Goal: Information Seeking & Learning: Learn about a topic

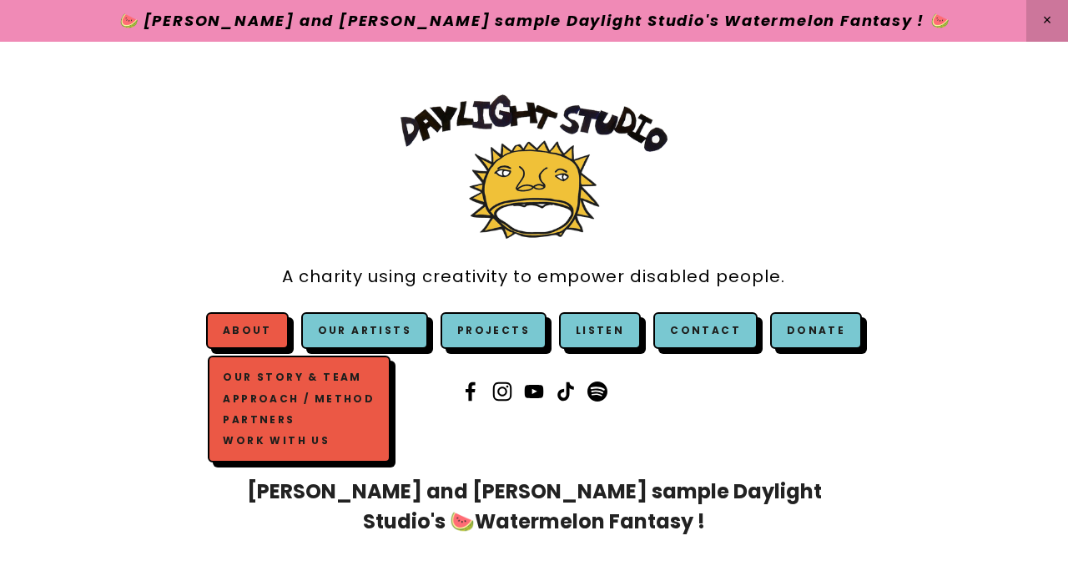
click at [269, 376] on link "Our Story & Team" at bounding box center [299, 377] width 159 height 21
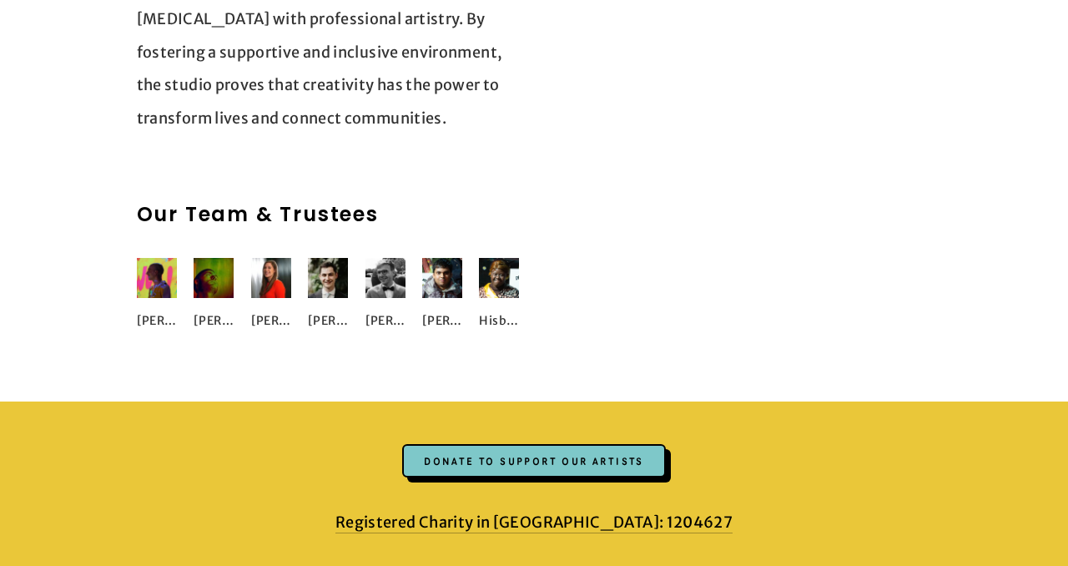
scroll to position [2626, 0]
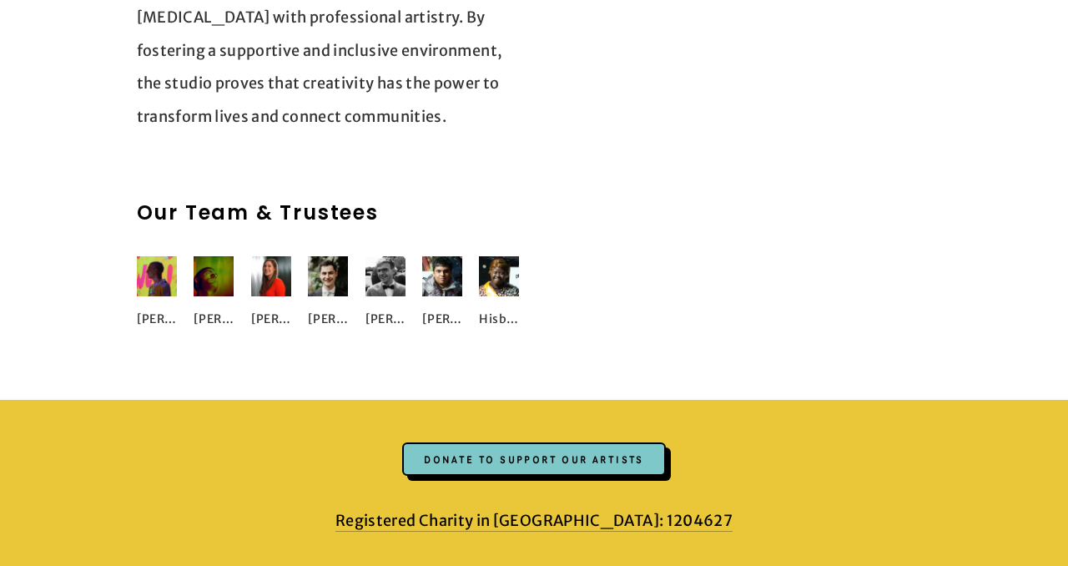
click at [154, 256] on img at bounding box center [157, 276] width 40 height 40
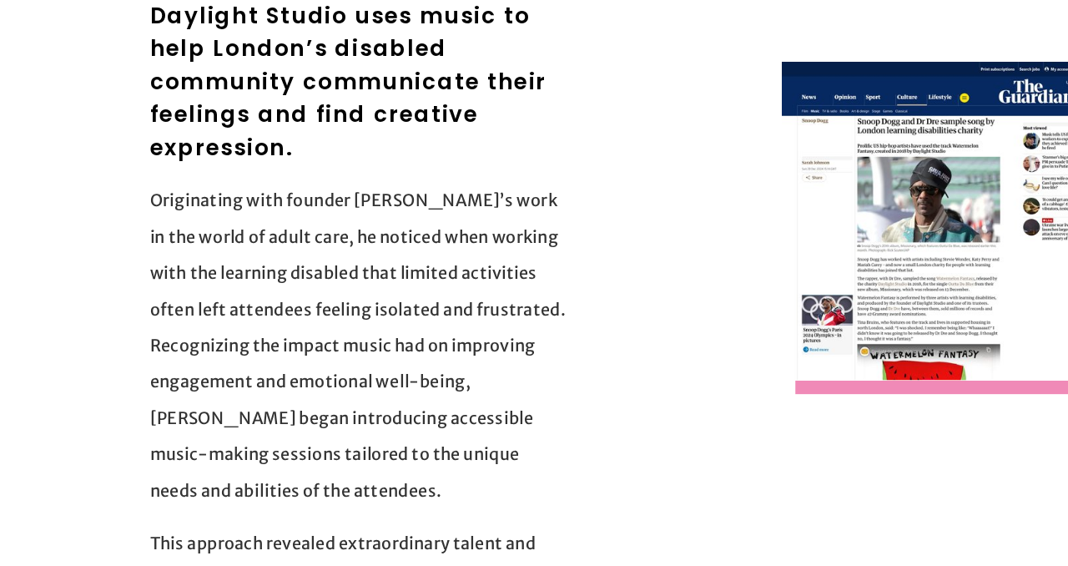
scroll to position [0, 0]
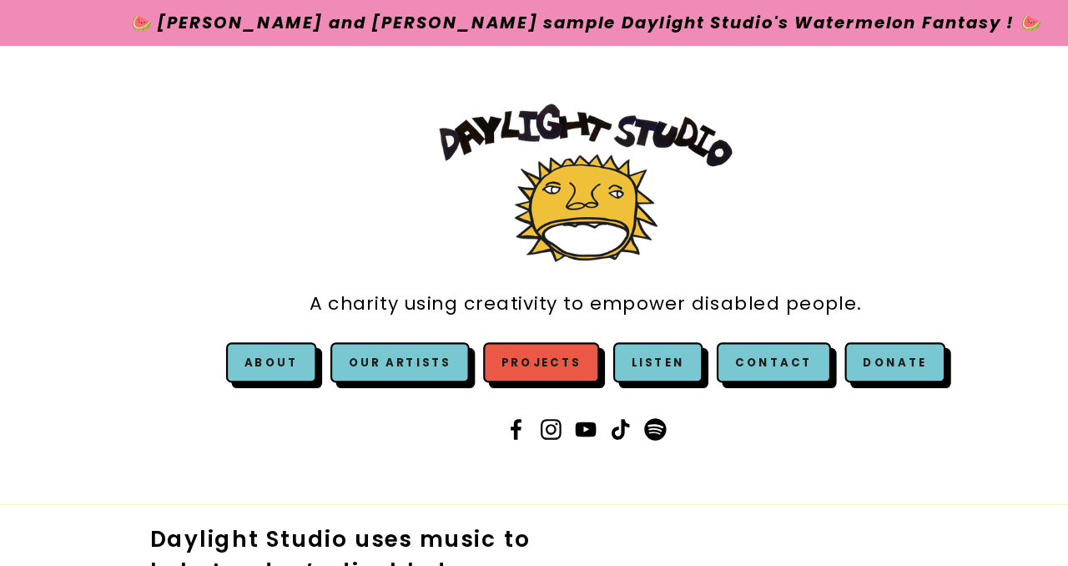
click at [496, 337] on link "Projects" at bounding box center [494, 330] width 106 height 37
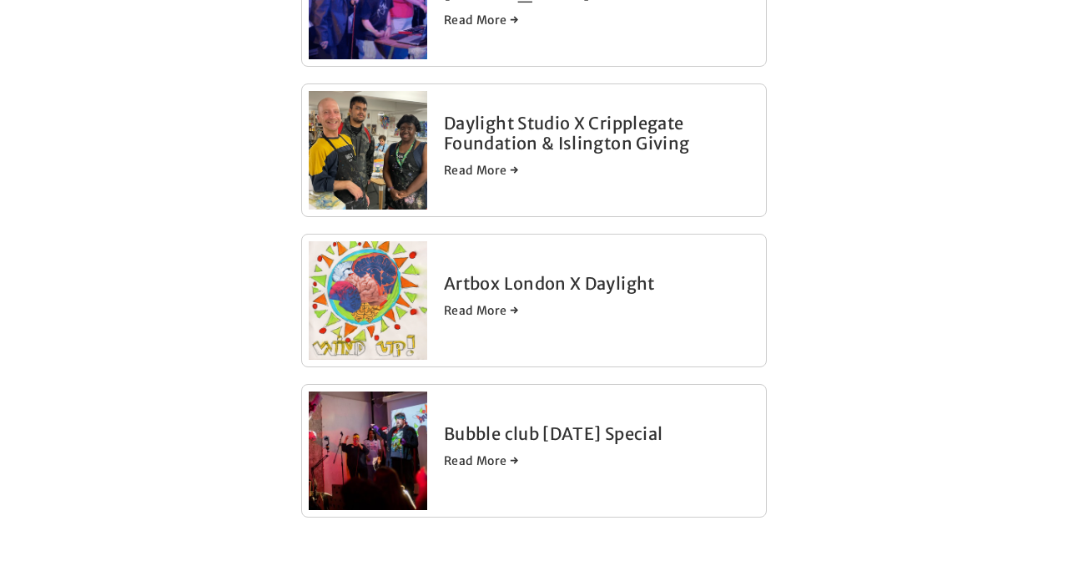
scroll to position [803, 0]
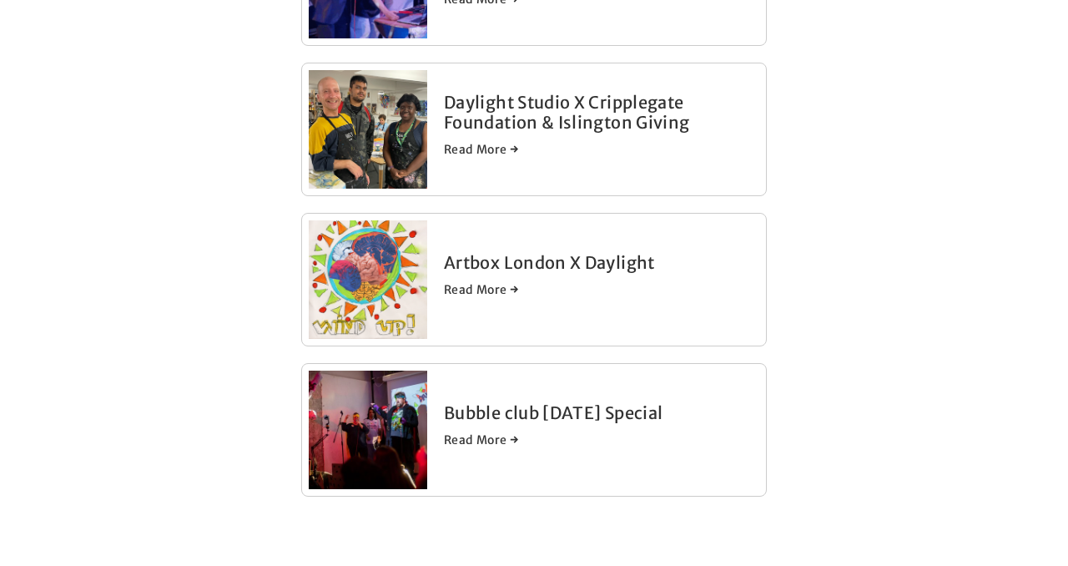
click at [551, 417] on link "Bubble club Halloween Special" at bounding box center [553, 412] width 219 height 21
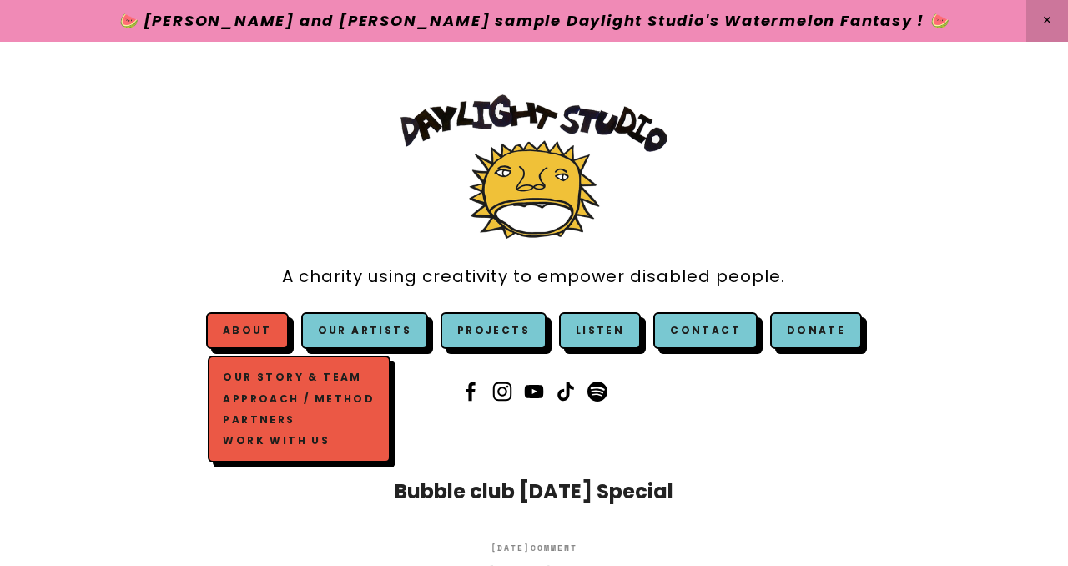
click at [265, 447] on link "Work with us" at bounding box center [299, 440] width 159 height 21
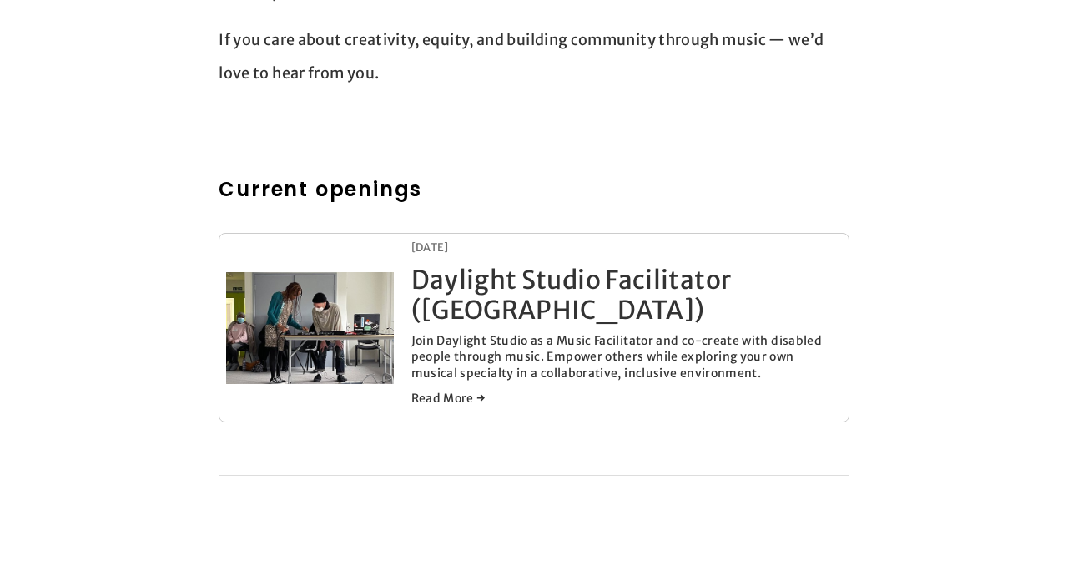
scroll to position [777, 0]
click at [467, 290] on link "Daylight Studio Facilitator ([GEOGRAPHIC_DATA])" at bounding box center [571, 294] width 321 height 62
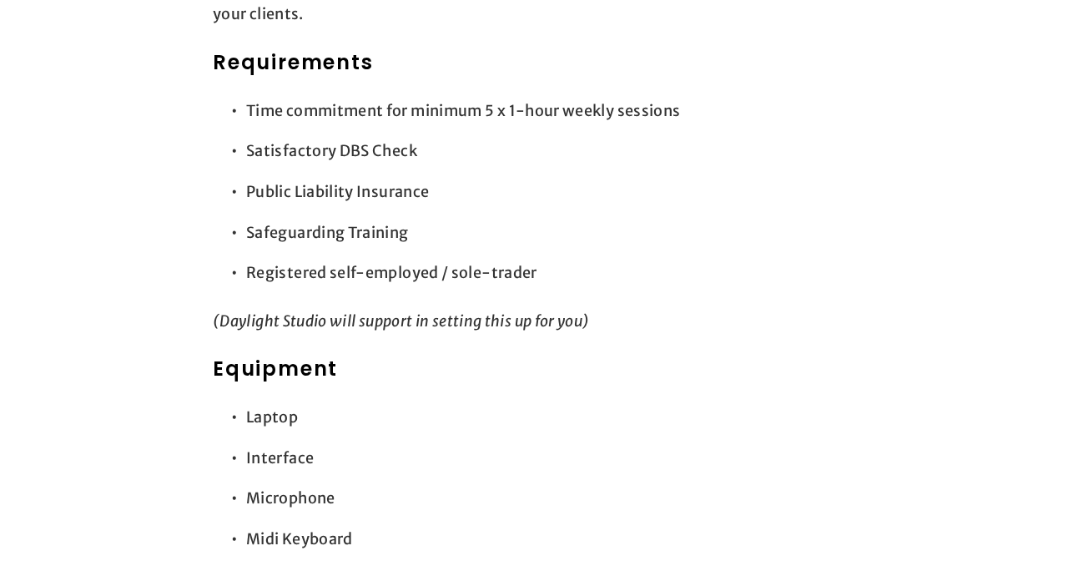
scroll to position [2264, 0]
